Goal: Navigation & Orientation: Find specific page/section

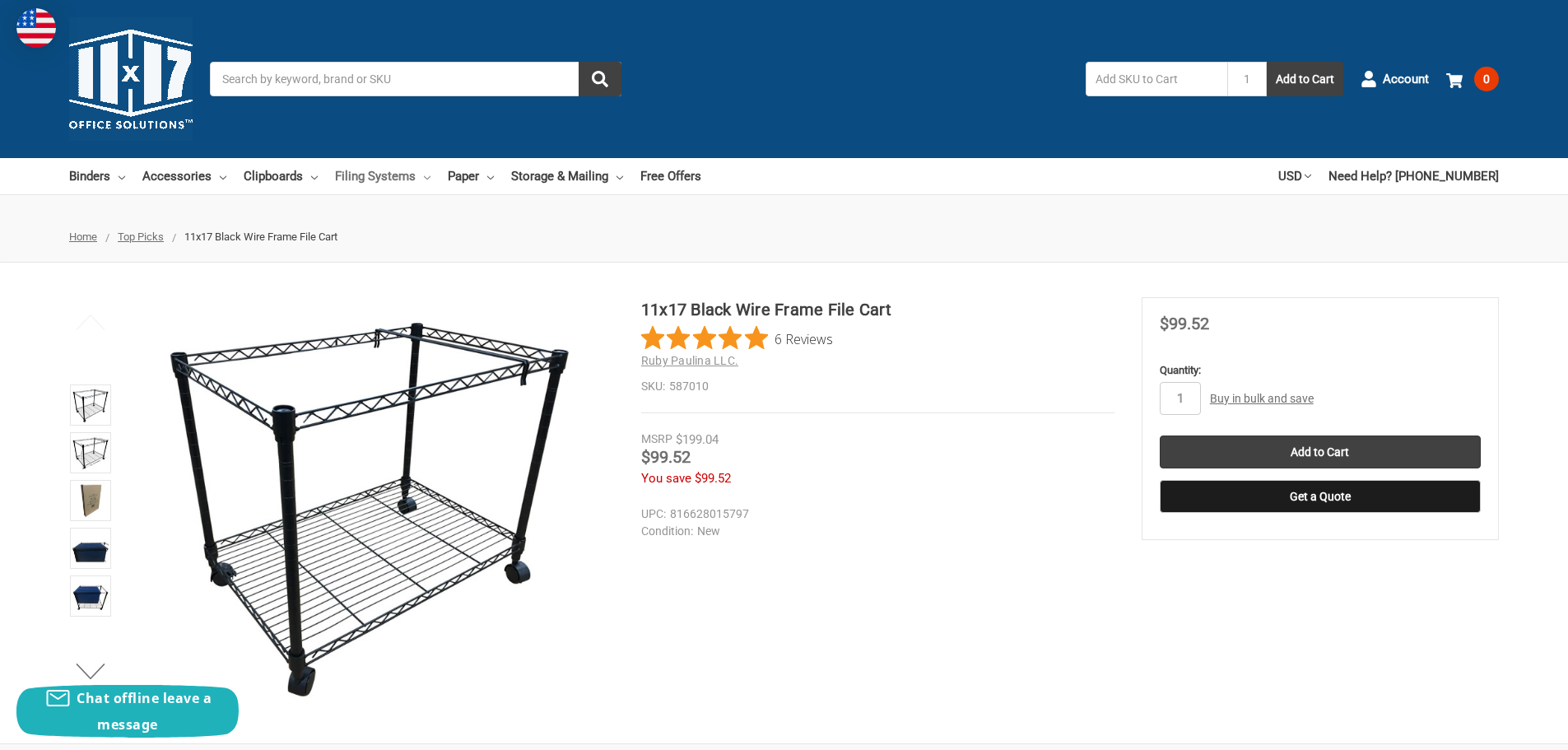
click at [375, 168] on link "Filing Systems" at bounding box center [382, 176] width 96 height 36
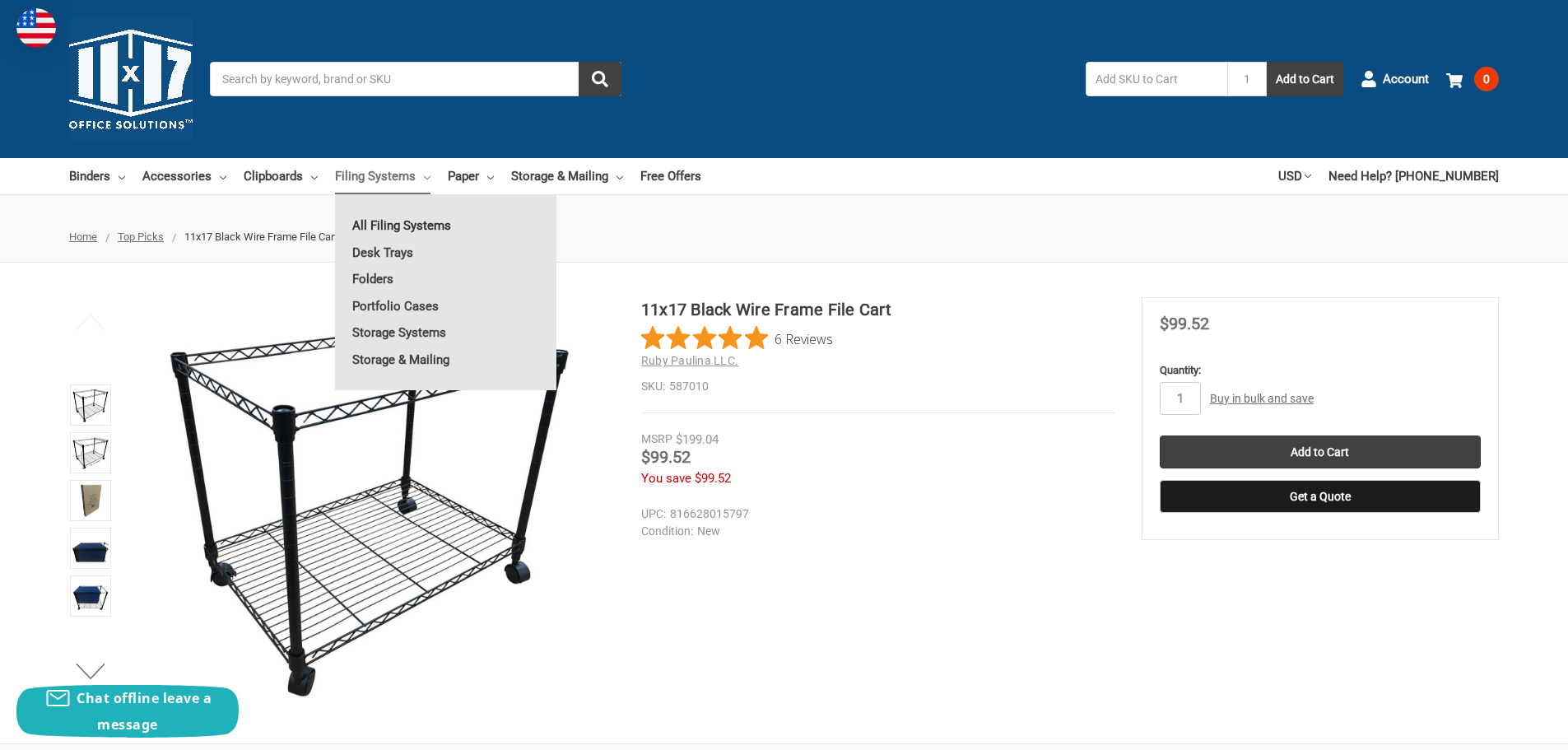
click at [384, 224] on link "All Filing Systems" at bounding box center [445, 225] width 221 height 26
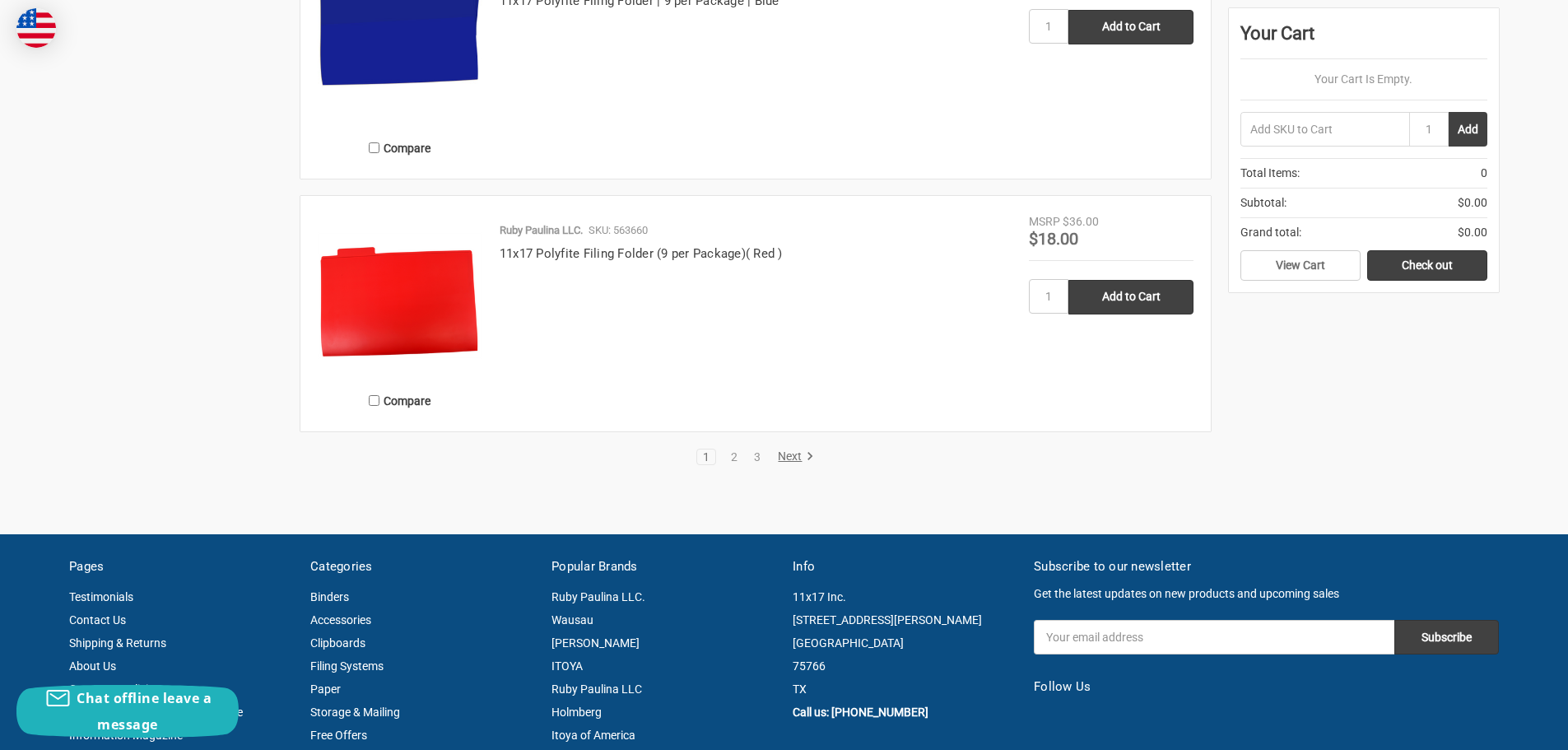
scroll to position [3375, 0]
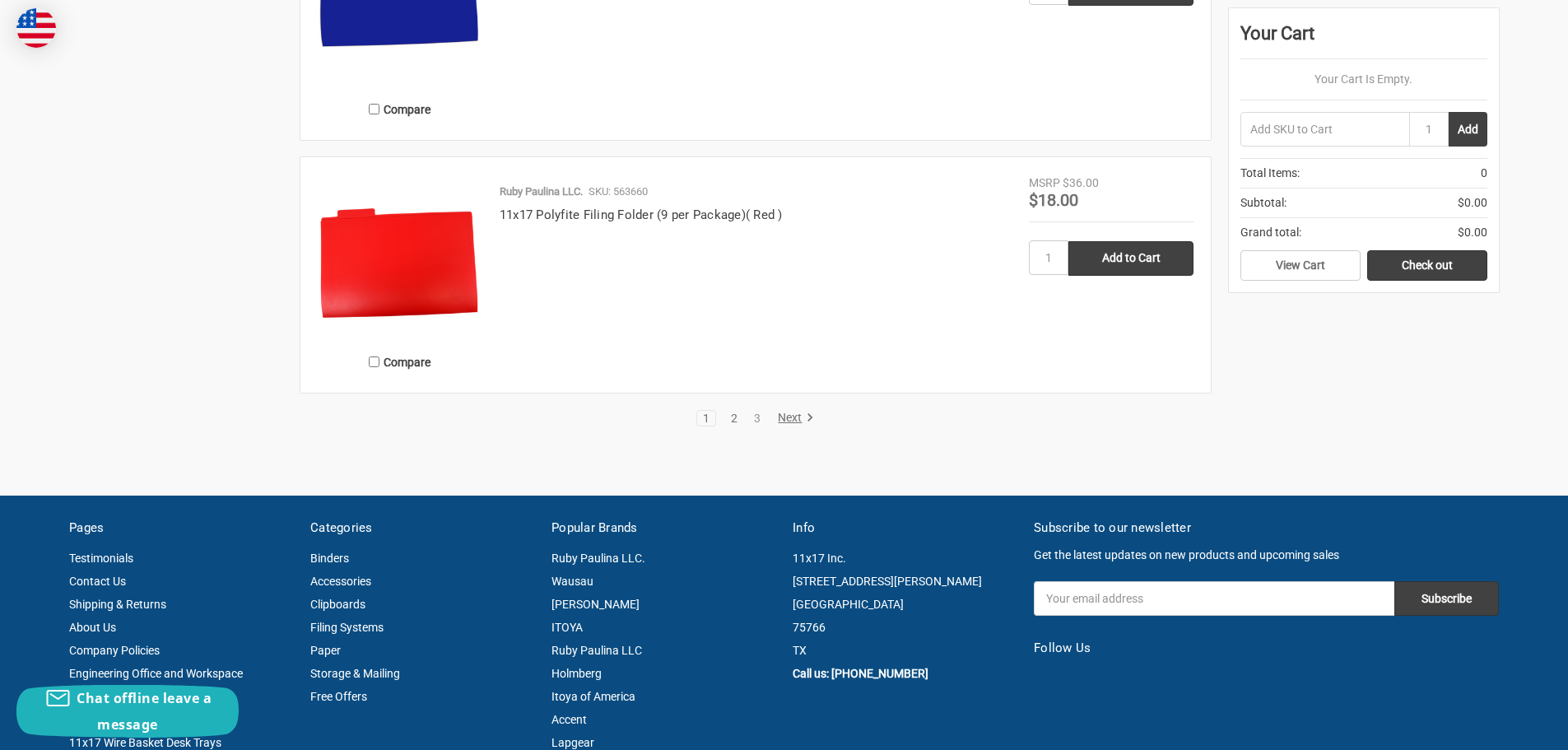
click at [730, 416] on link "2" at bounding box center [734, 419] width 18 height 12
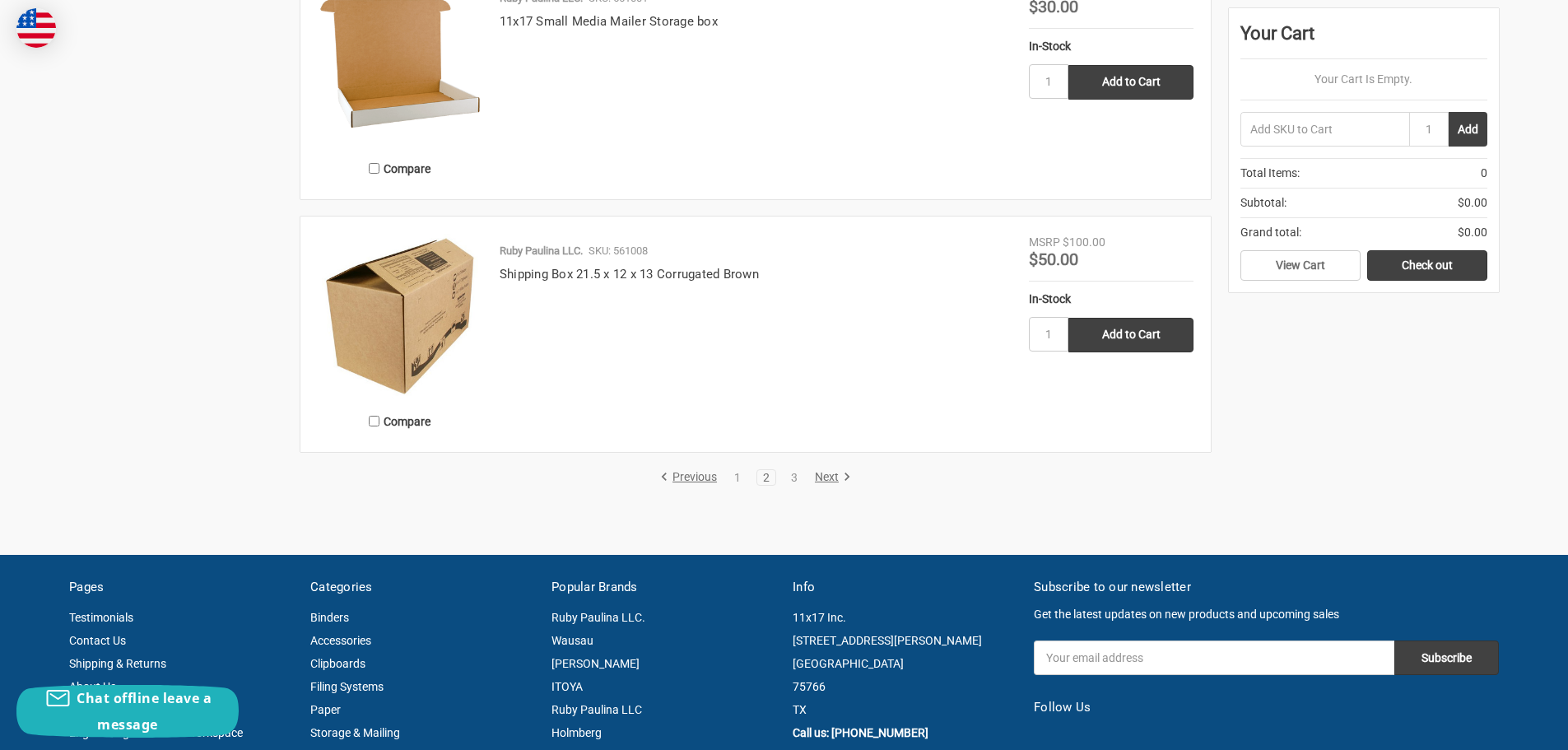
scroll to position [3293, 0]
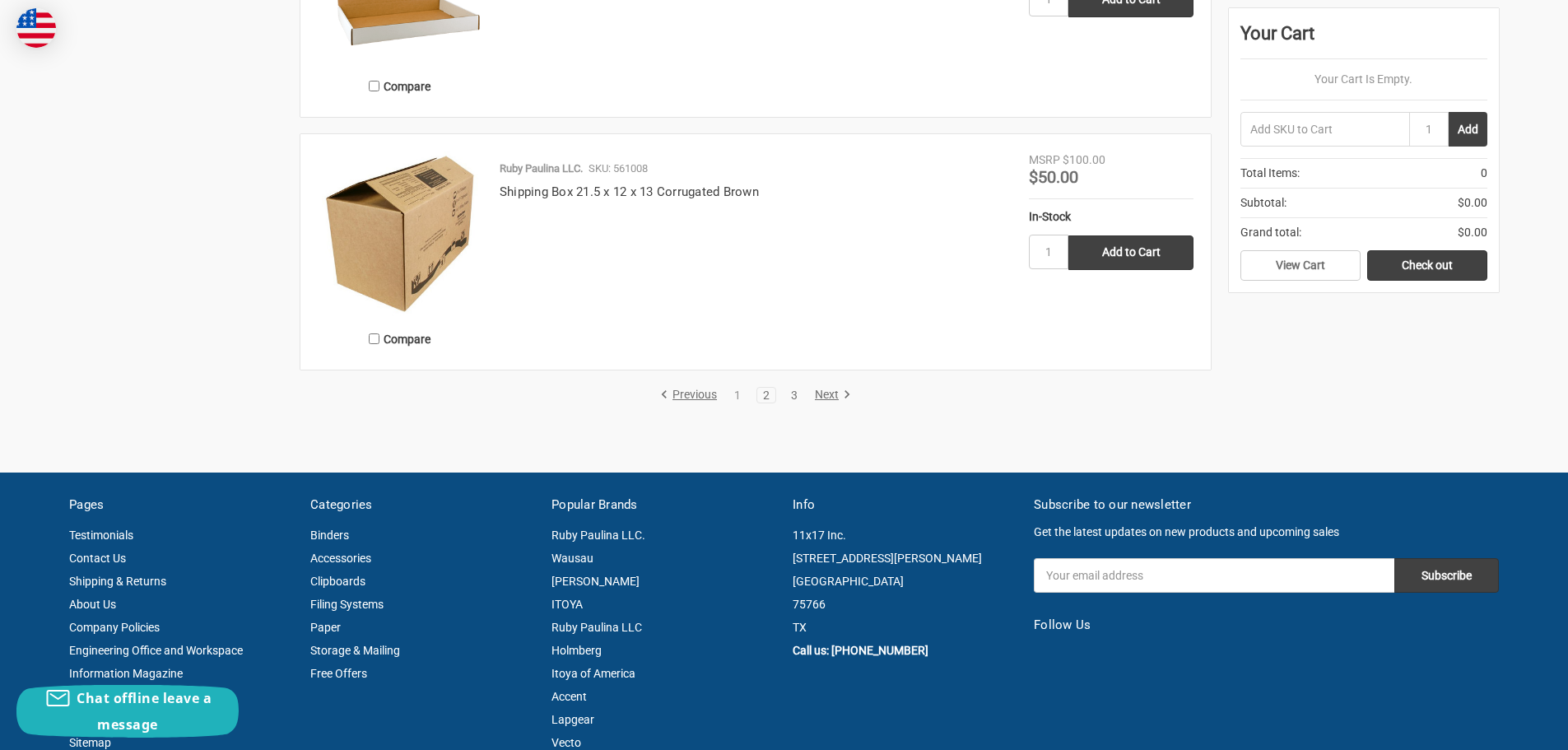
click at [795, 390] on link "3" at bounding box center [794, 396] width 18 height 12
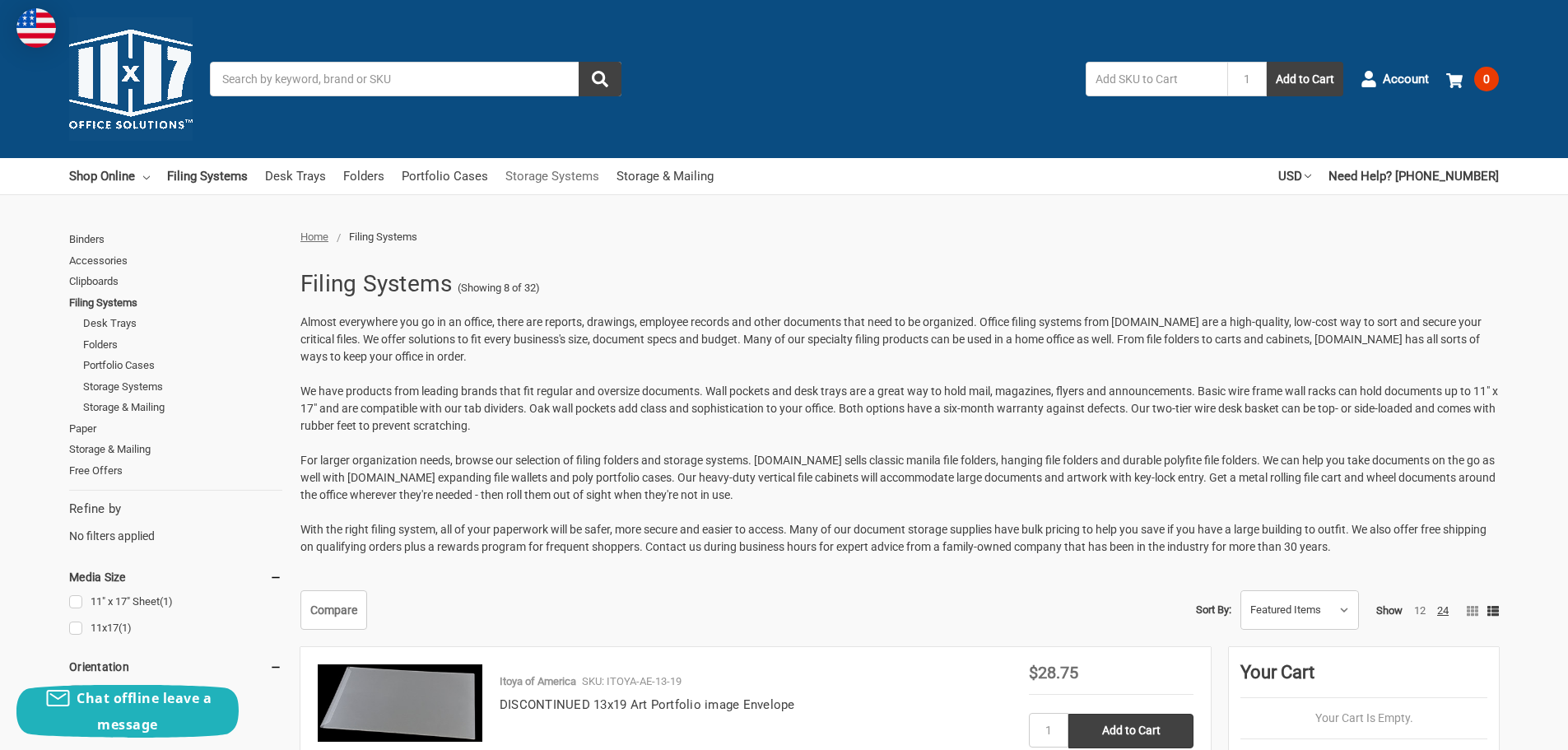
click at [548, 174] on link "Storage Systems" at bounding box center [552, 176] width 94 height 36
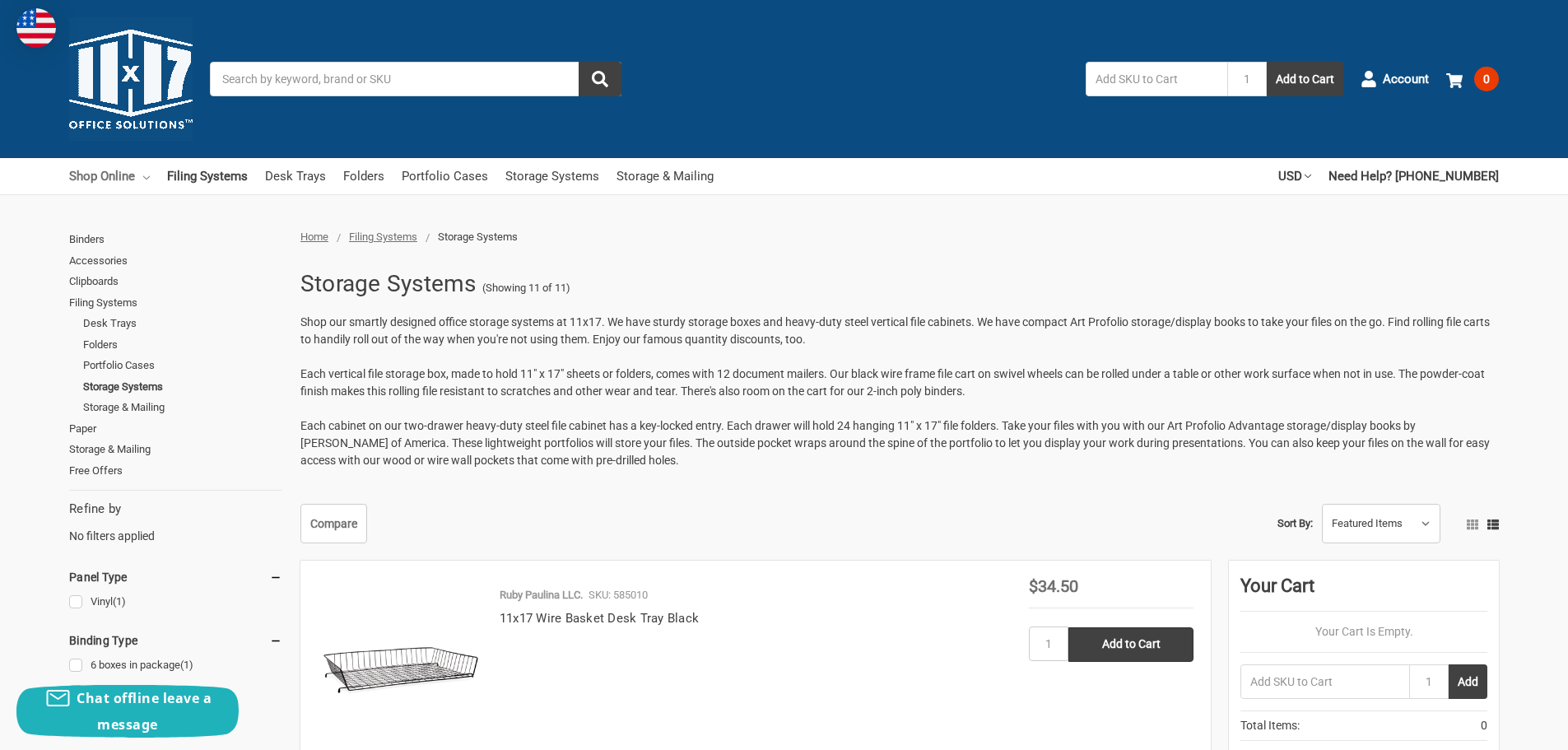
click at [110, 173] on link "Shop Online" at bounding box center [109, 176] width 80 height 36
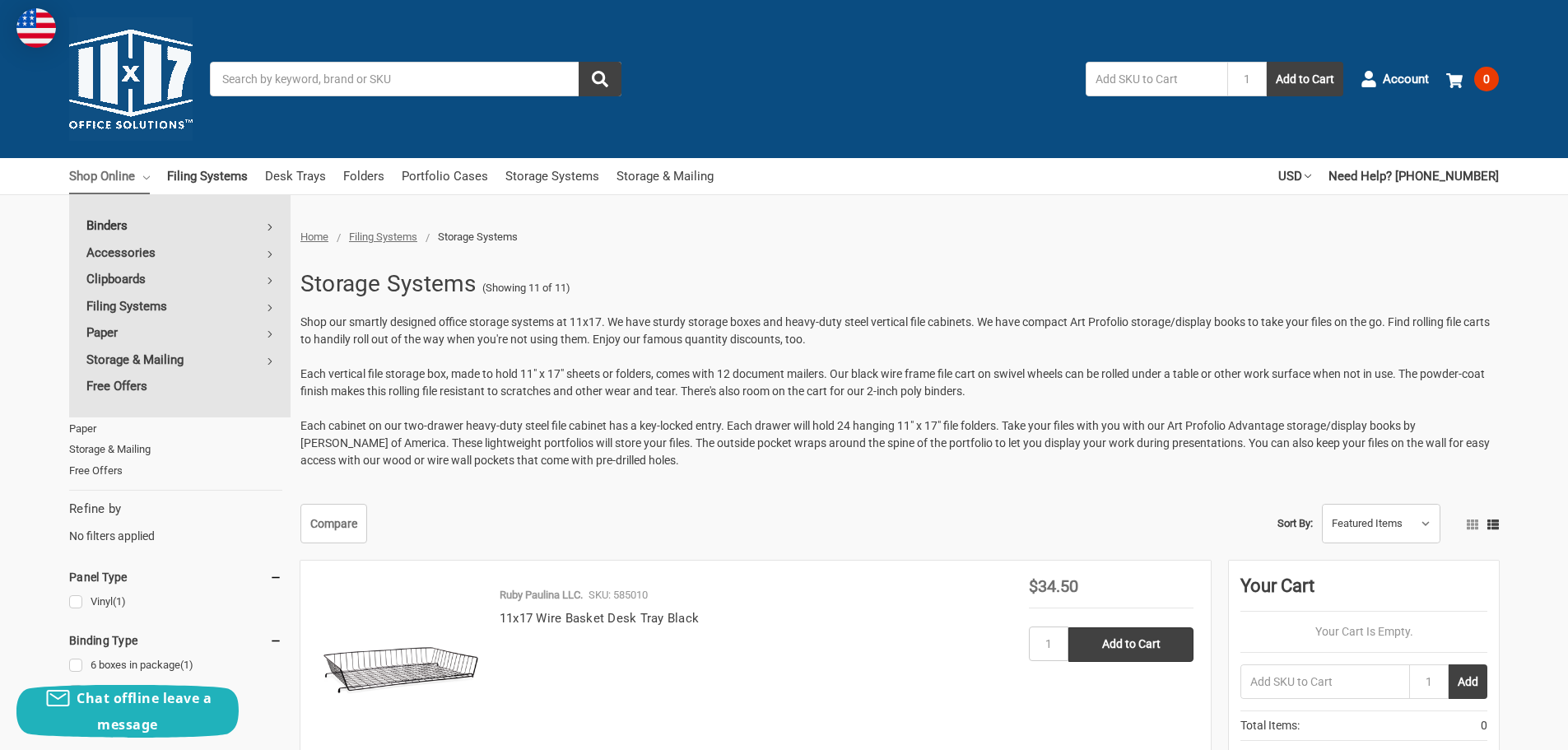
click at [108, 223] on link "Binders" at bounding box center [180, 225] width 221 height 26
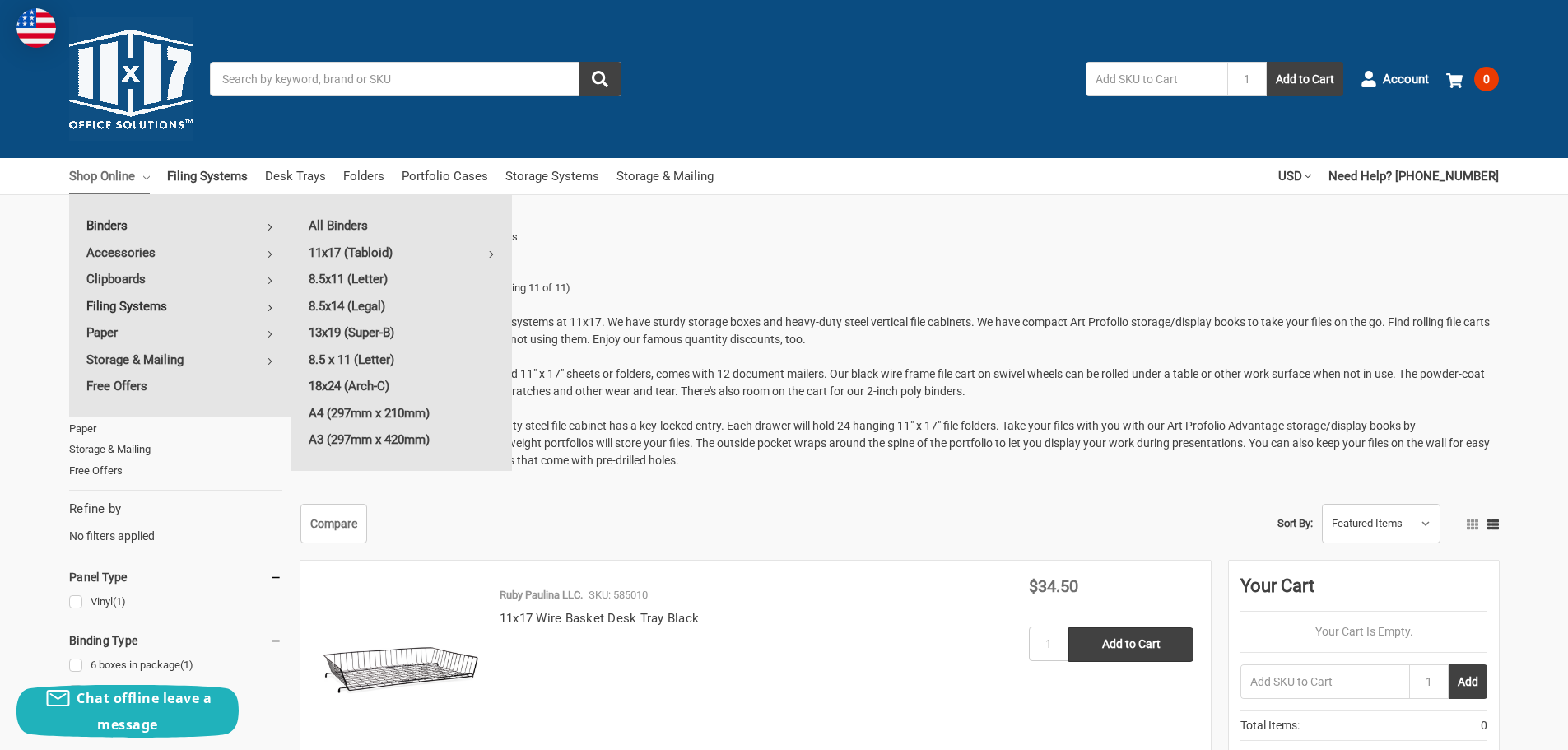
click at [114, 301] on link "Filing Systems" at bounding box center [180, 306] width 221 height 26
click at [342, 331] on link "Storage Systems" at bounding box center [402, 332] width 221 height 26
